Goal: Task Accomplishment & Management: Use online tool/utility

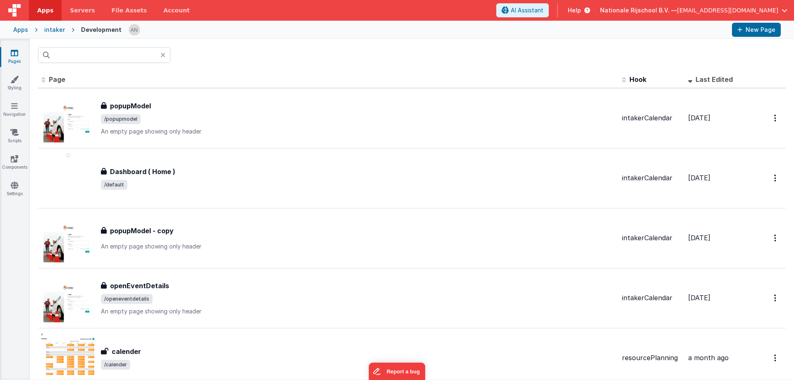
click at [20, 56] on link "Pages" at bounding box center [15, 57] width 30 height 17
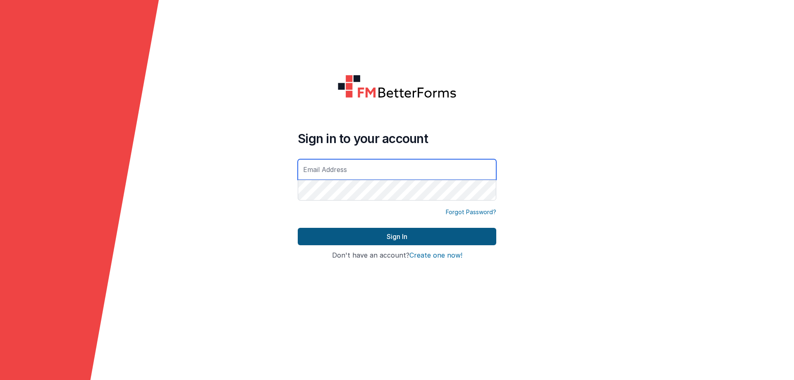
type input "[EMAIL_ADDRESS][DOMAIN_NAME]"
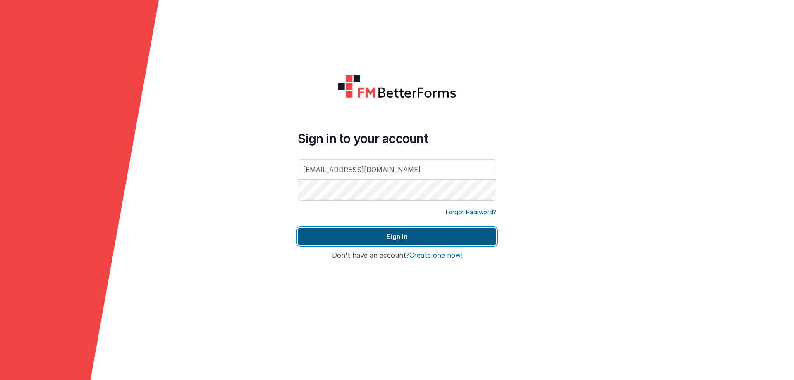
click at [338, 234] on button "Sign In" at bounding box center [397, 236] width 199 height 17
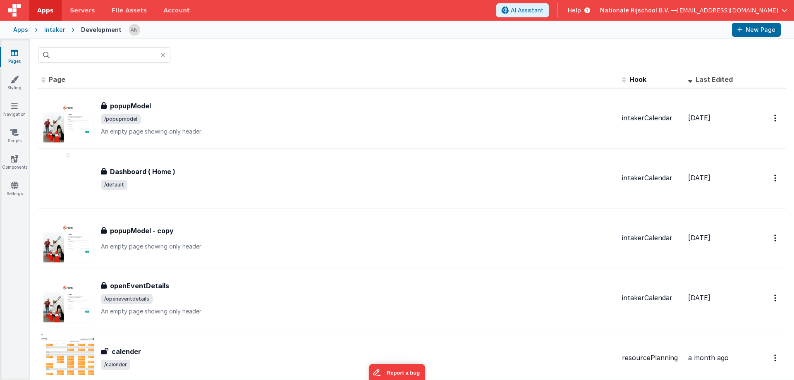
click at [39, 14] on link "Apps" at bounding box center [45, 10] width 33 height 21
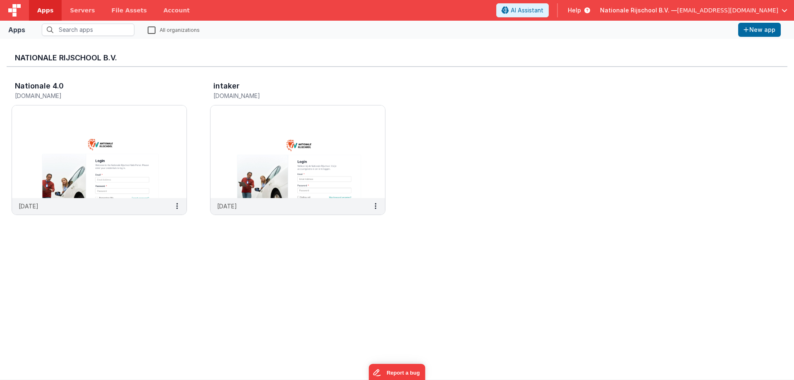
click at [689, 16] on div "Nationale Rijschool B.V. — [EMAIL_ADDRESS][DOMAIN_NAME]" at bounding box center [693, 10] width 187 height 14
click at [702, 13] on span "[EMAIL_ADDRESS][DOMAIN_NAME]" at bounding box center [727, 10] width 101 height 8
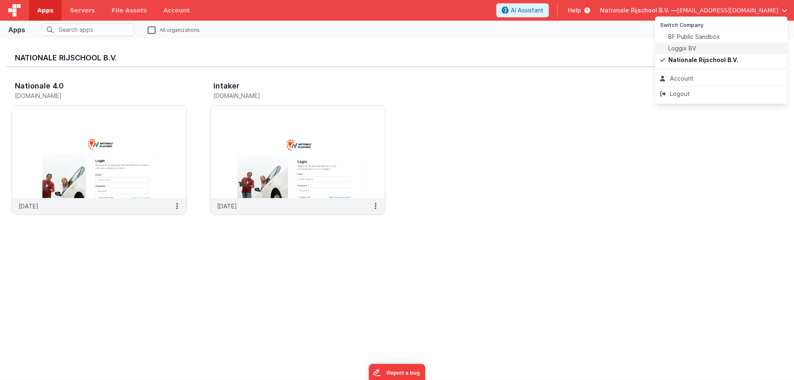
click at [682, 43] on li "Loggix BV" at bounding box center [721, 49] width 132 height 12
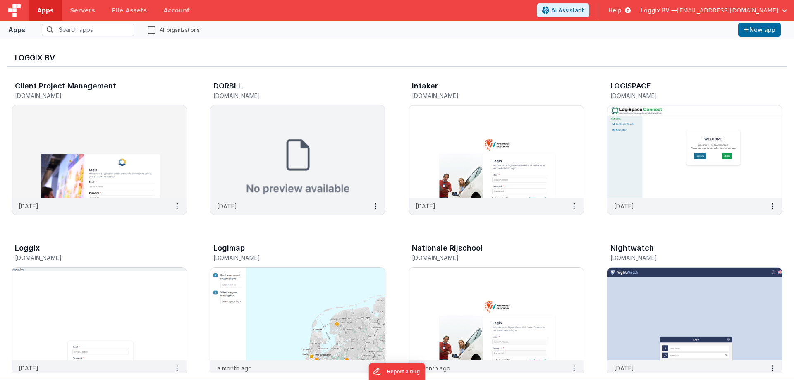
scroll to position [41, 0]
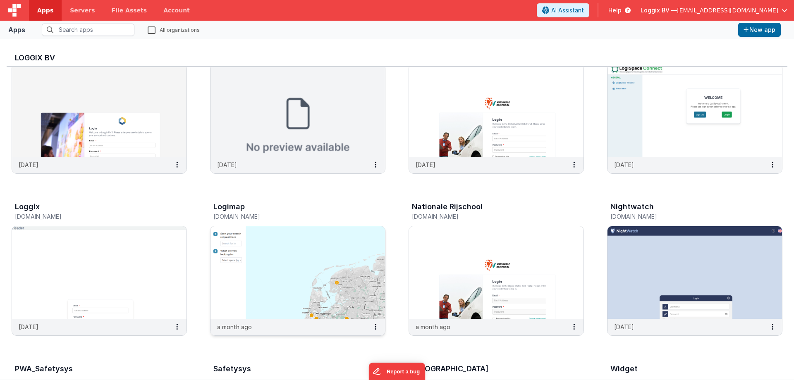
click at [296, 313] on img at bounding box center [298, 272] width 175 height 93
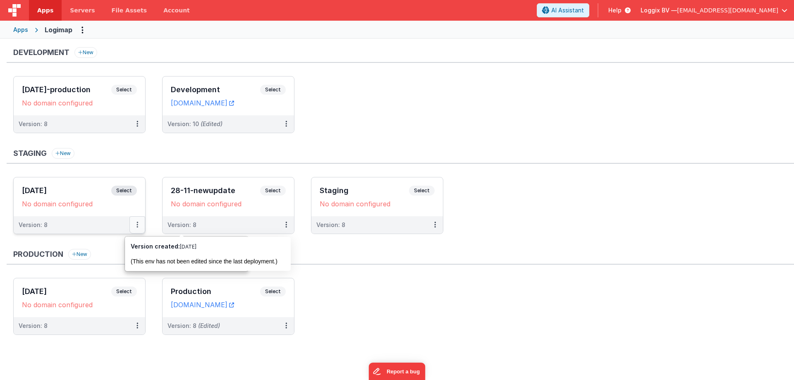
click at [137, 225] on icon at bounding box center [138, 225] width 2 height 0
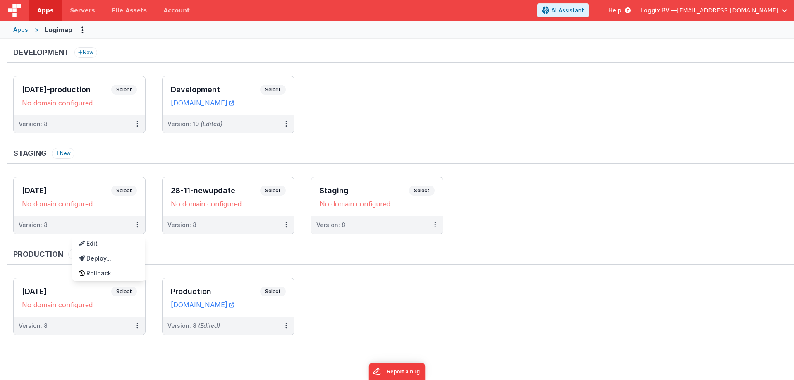
click at [46, 252] on div at bounding box center [397, 190] width 794 height 380
click at [133, 223] on button at bounding box center [137, 224] width 16 height 17
click at [111, 247] on link "Edit" at bounding box center [108, 243] width 73 height 15
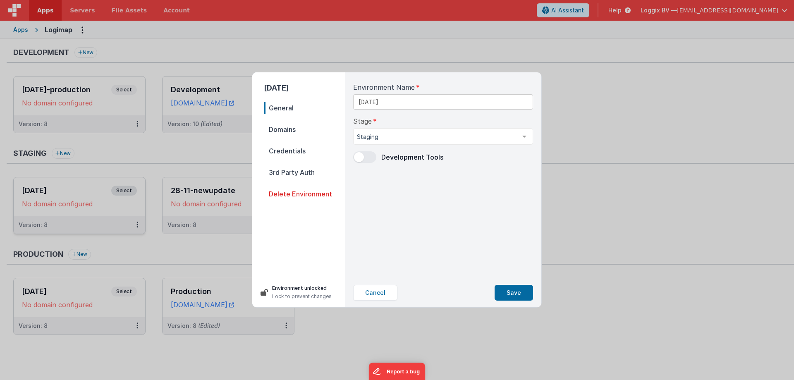
click at [310, 191] on span "Delete Environment" at bounding box center [304, 194] width 81 height 12
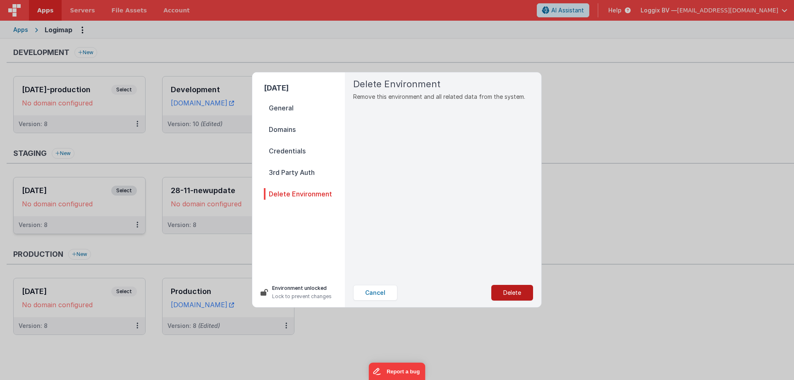
click at [503, 293] on button "Delete" at bounding box center [512, 293] width 42 height 16
click at [479, 294] on button "Yes, Delete" at bounding box center [470, 293] width 55 height 16
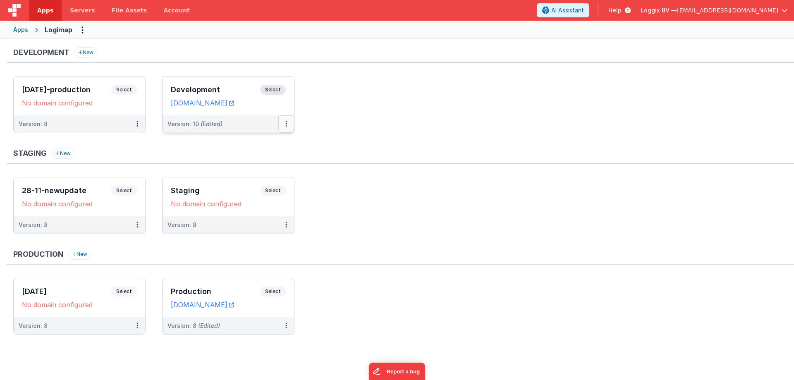
click at [286, 124] on icon at bounding box center [286, 124] width 2 height 0
click at [257, 172] on link "Deploy..." at bounding box center [257, 172] width 73 height 15
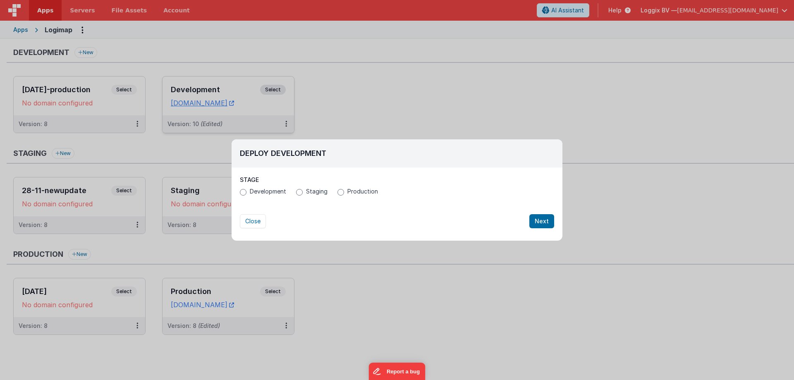
click at [314, 195] on span "Staging" at bounding box center [317, 191] width 22 height 8
click at [303, 195] on input "Staging" at bounding box center [299, 192] width 7 height 7
radio input "true"
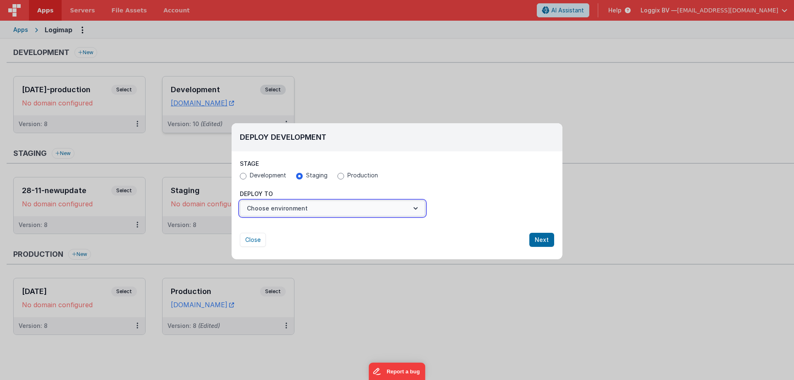
click at [312, 208] on button "Choose environment" at bounding box center [332, 209] width 185 height 16
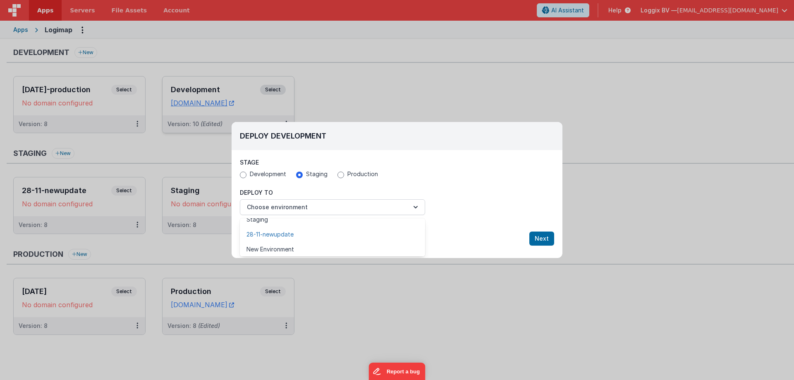
scroll to position [10, 0]
click at [298, 251] on link "New Environment" at bounding box center [332, 247] width 185 height 15
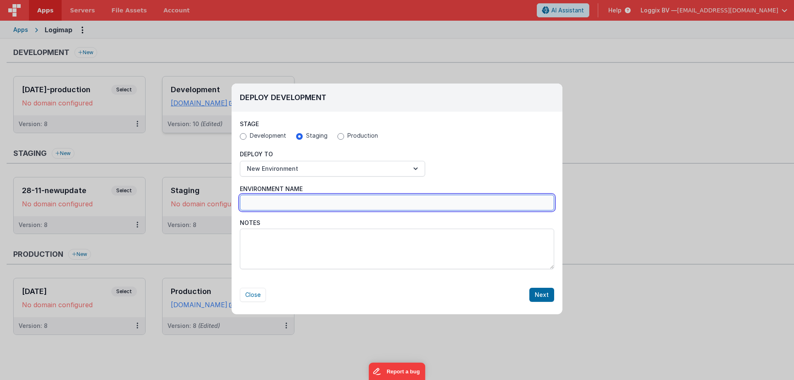
click at [293, 203] on input "Environment Name" at bounding box center [397, 203] width 314 height 16
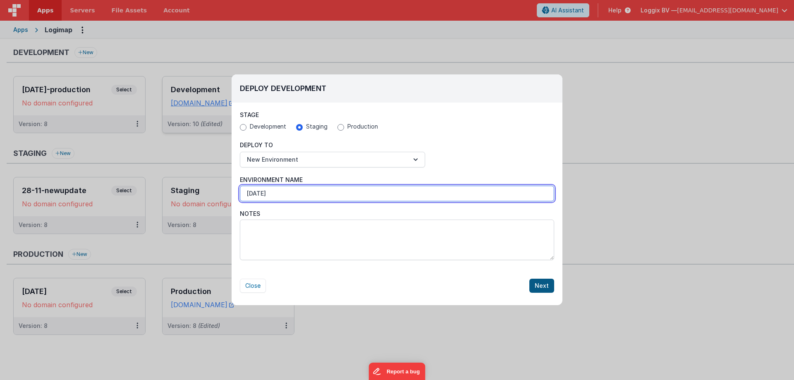
type input "11-8-2025"
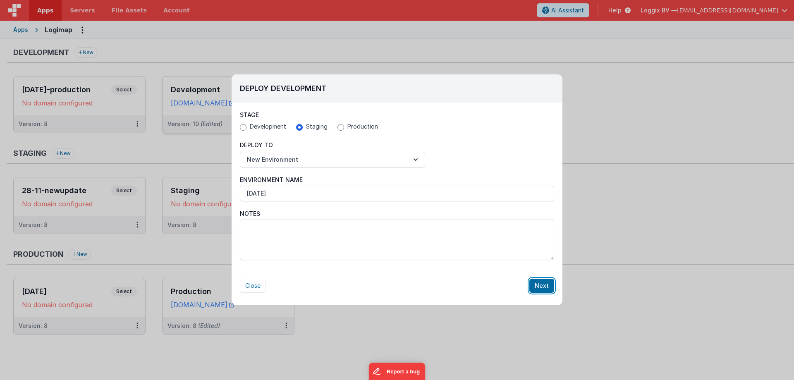
click at [535, 286] on button "Next" at bounding box center [541, 286] width 25 height 14
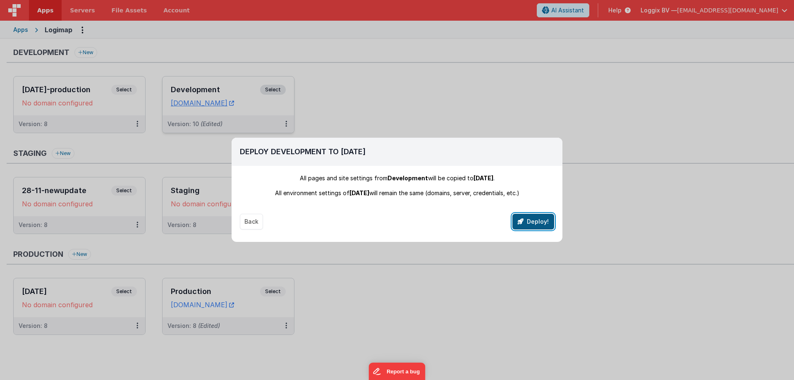
click at [536, 222] on button "Deploy!" at bounding box center [534, 222] width 42 height 16
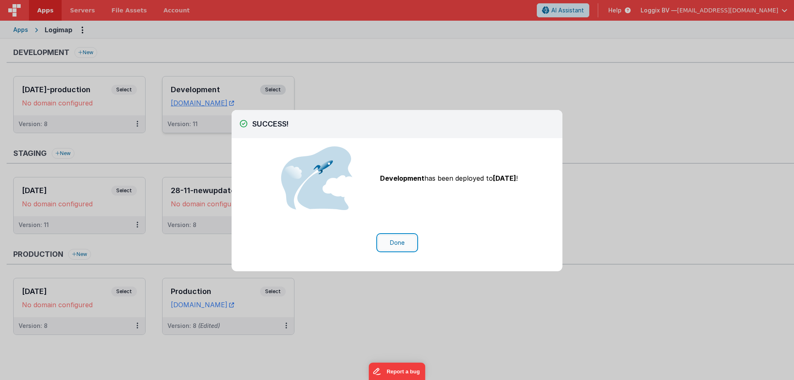
click at [407, 239] on button "Done" at bounding box center [397, 243] width 38 height 16
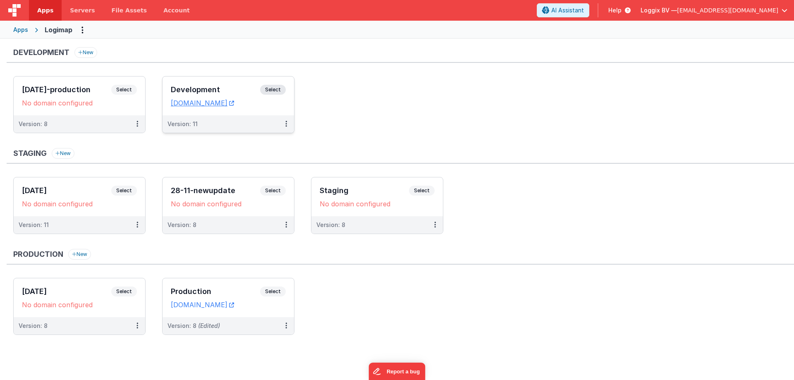
click at [444, 114] on ul "02-05-2025-production Select URLs No domain configured Version: 8 Development S…" at bounding box center [403, 108] width 781 height 65
click at [41, 6] on span "Apps" at bounding box center [45, 10] width 16 height 8
